Goal: Transaction & Acquisition: Subscribe to service/newsletter

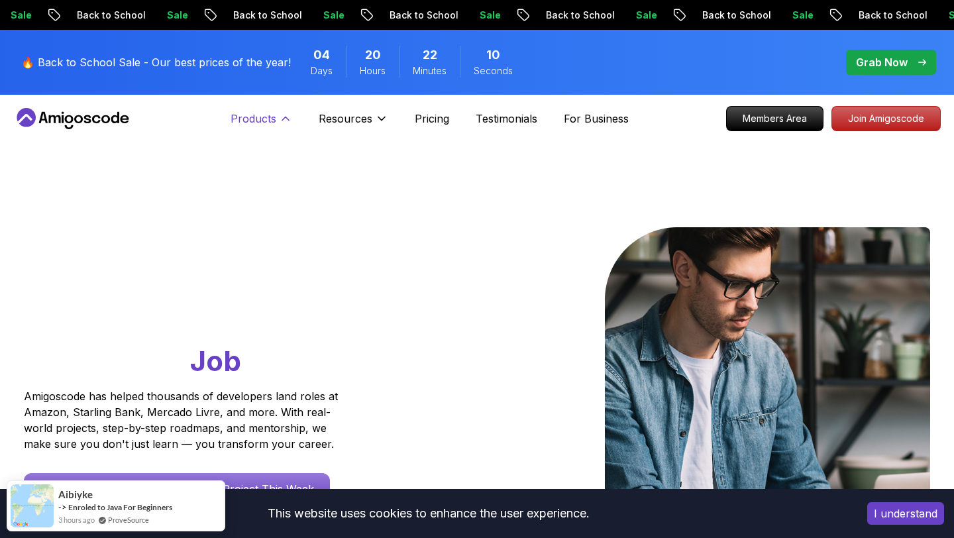
click at [262, 117] on p "Products" at bounding box center [254, 119] width 46 height 16
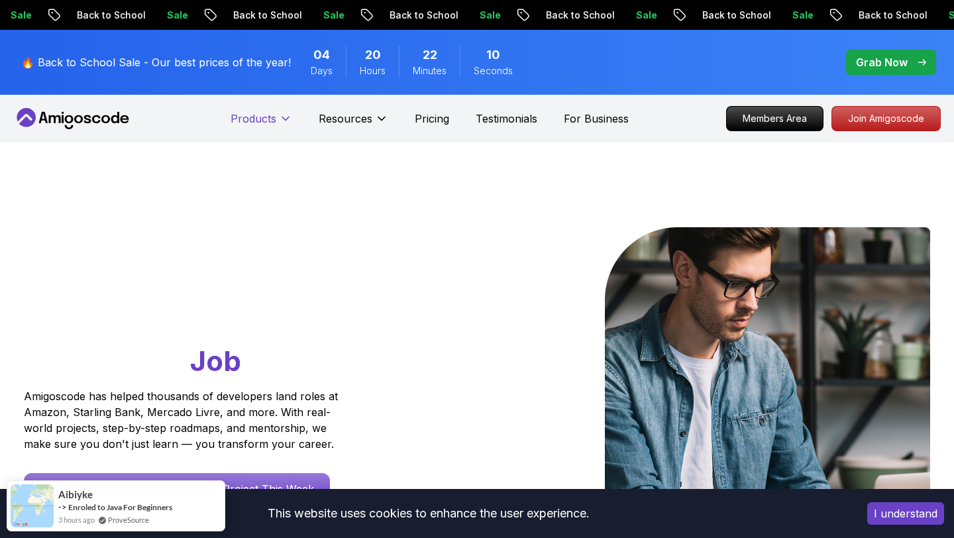
click at [262, 117] on p "Products" at bounding box center [254, 119] width 46 height 16
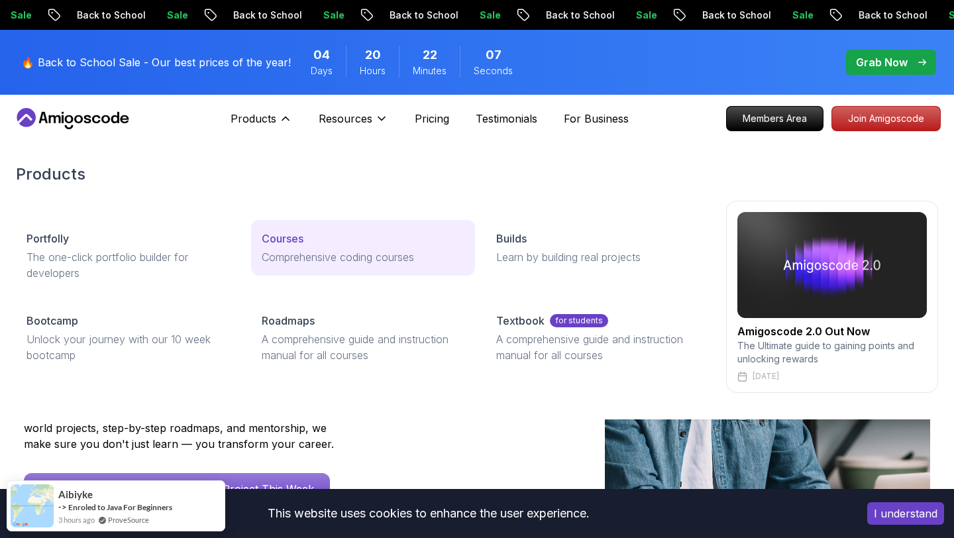
click at [294, 227] on link "Courses Comprehensive coding courses" at bounding box center [363, 248] width 225 height 56
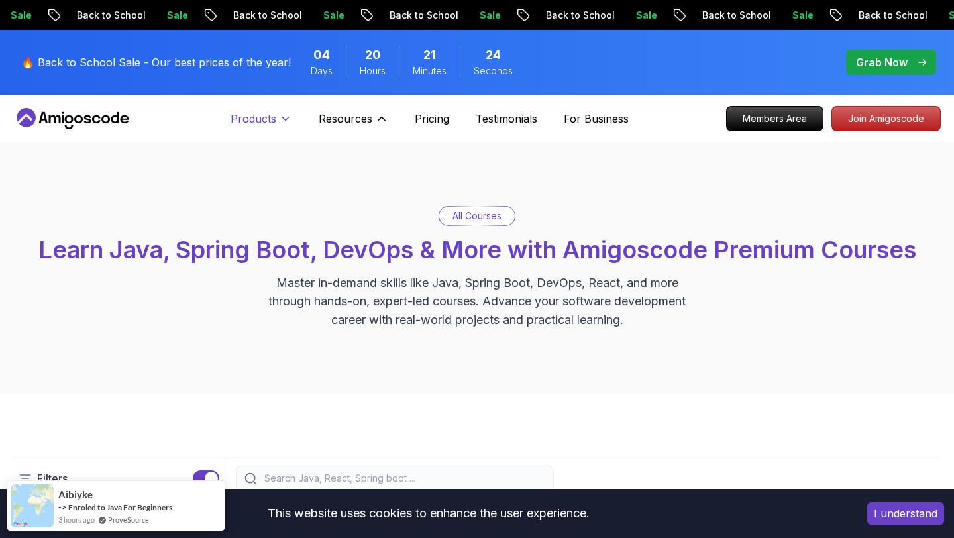
click at [275, 126] on p "Products" at bounding box center [254, 119] width 46 height 16
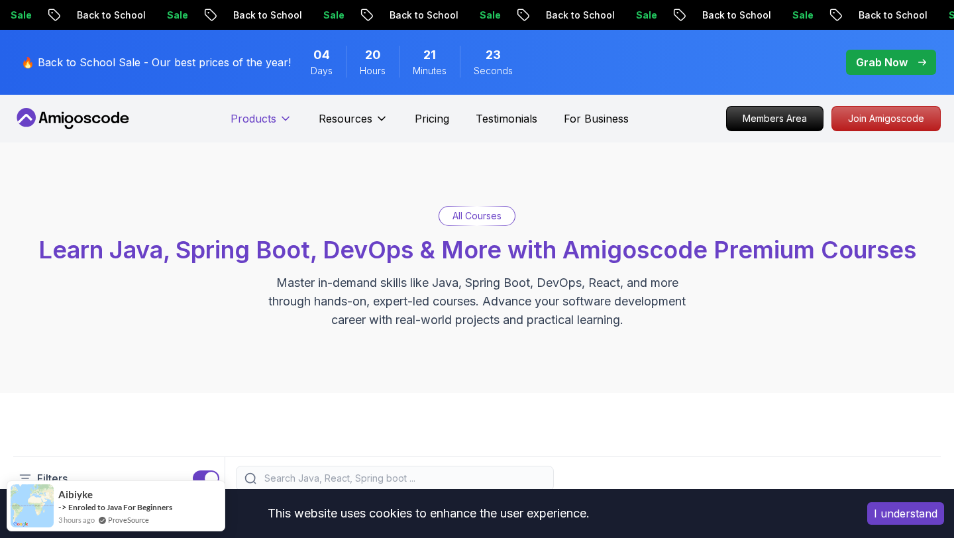
click at [275, 120] on p "Products" at bounding box center [254, 119] width 46 height 16
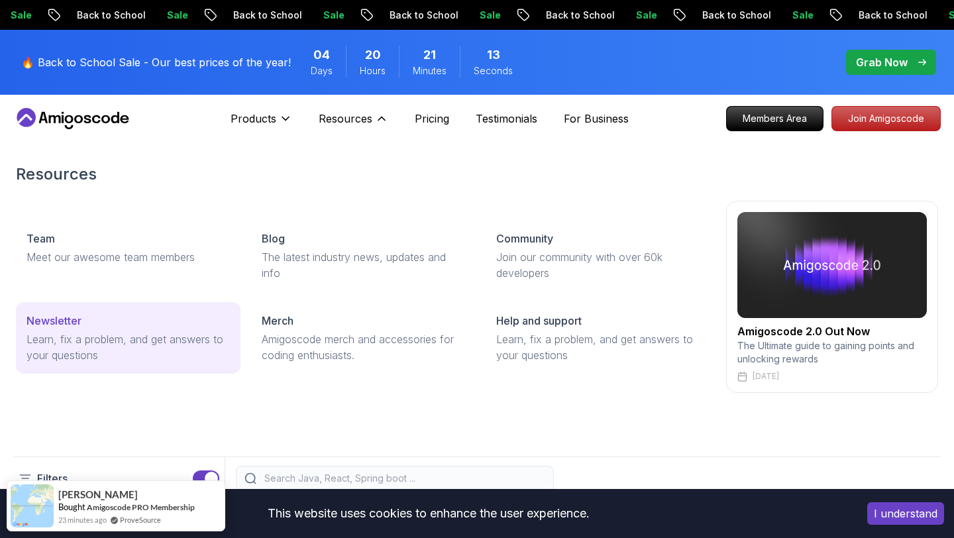
click at [162, 321] on div "Newsletter" at bounding box center [128, 321] width 203 height 16
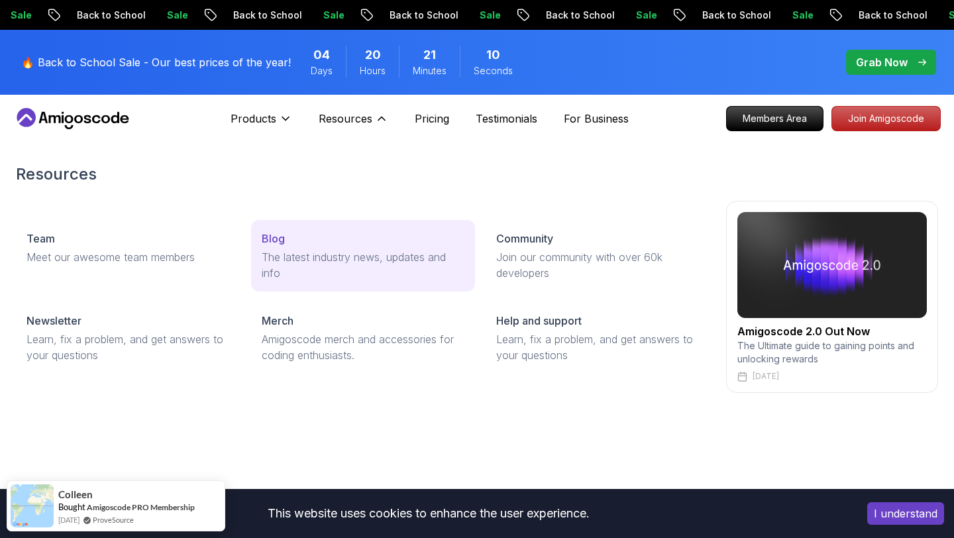
click at [276, 251] on p "The latest industry news, updates and info" at bounding box center [363, 265] width 203 height 32
